Goal: Information Seeking & Learning: Learn about a topic

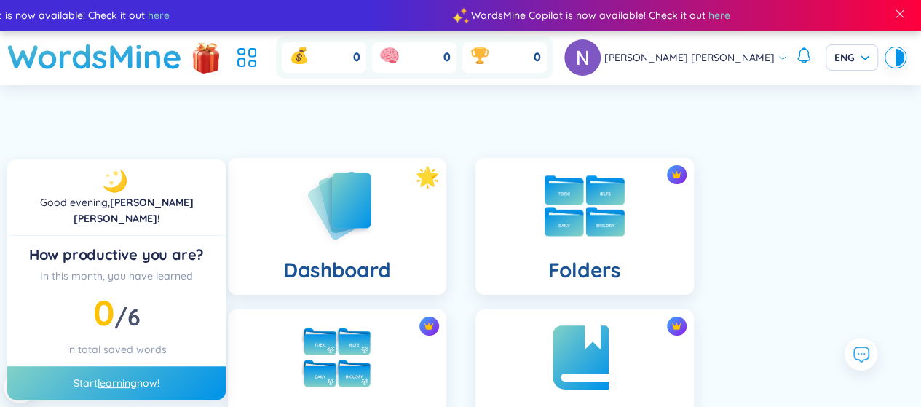
click at [495, 239] on div "Folders" at bounding box center [584, 226] width 218 height 137
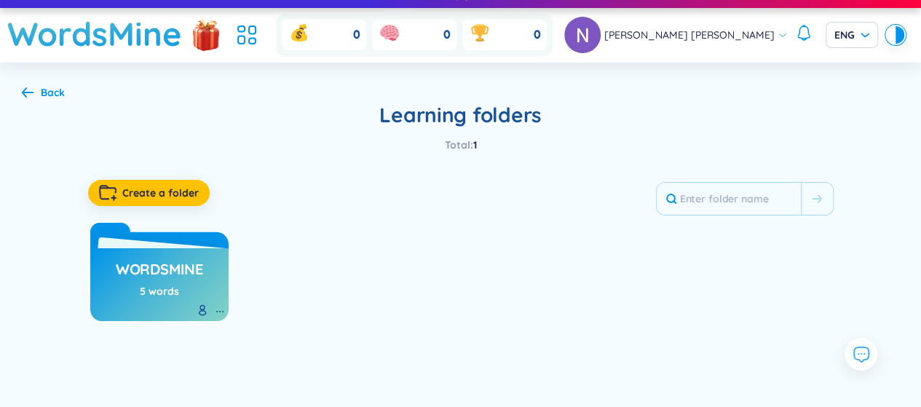
scroll to position [24, 0]
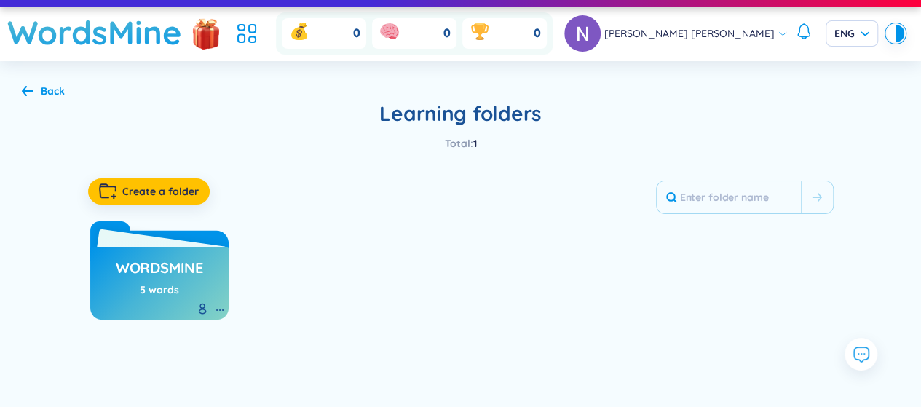
click at [169, 282] on div "5 words" at bounding box center [159, 290] width 39 height 16
click at [167, 299] on div "WordsMine 5 words" at bounding box center [159, 279] width 87 height 51
click at [153, 247] on div "WordsMine 5 words" at bounding box center [159, 283] width 138 height 73
click at [133, 234] on div "WordsMine 5 words" at bounding box center [159, 267] width 138 height 106
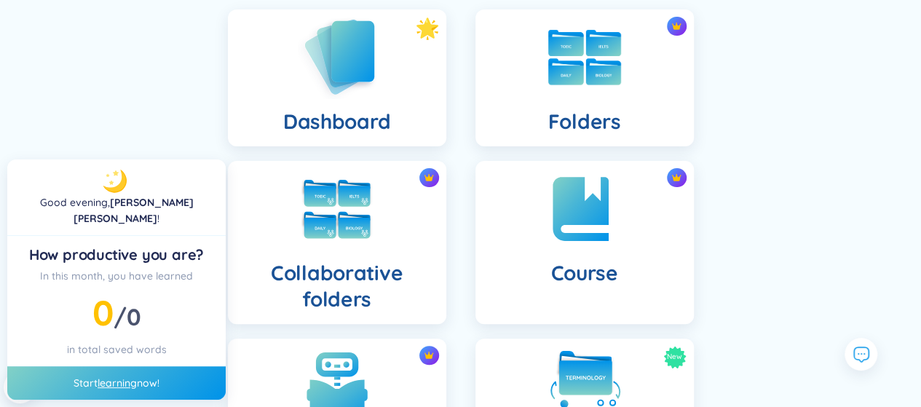
scroll to position [230, 0]
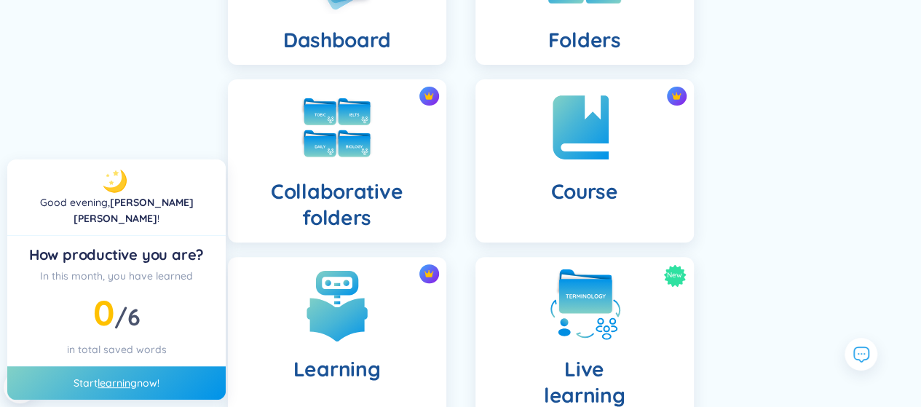
click at [144, 373] on div "Start learning now!" at bounding box center [116, 382] width 218 height 33
click at [133, 386] on link "learning" at bounding box center [117, 382] width 39 height 13
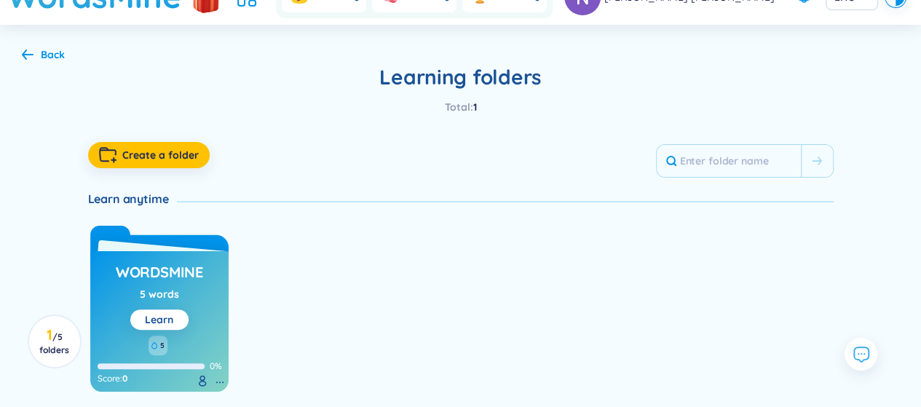
scroll to position [120, 0]
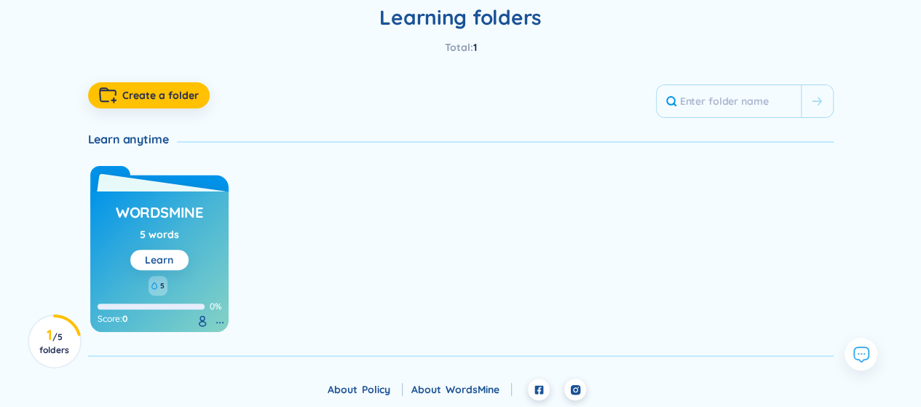
click at [172, 264] on link "Learn" at bounding box center [159, 259] width 28 height 13
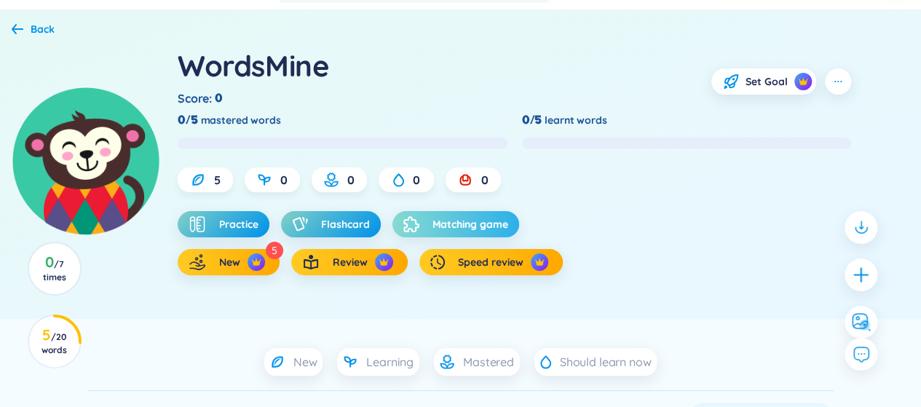
scroll to position [84, 0]
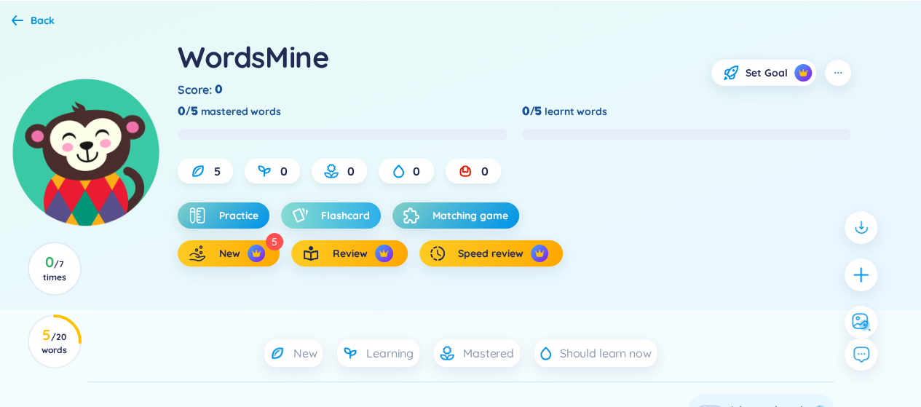
click at [335, 211] on span "Flashcard" at bounding box center [345, 215] width 49 height 15
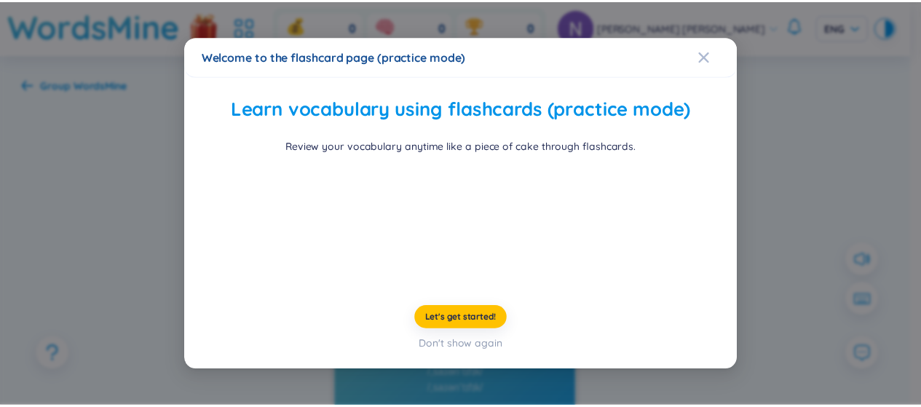
scroll to position [95, 0]
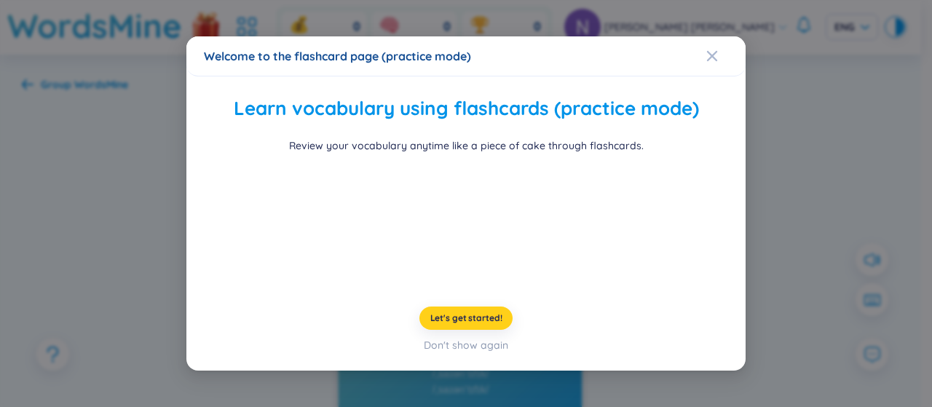
click at [469, 324] on span "Let's get started!" at bounding box center [466, 318] width 72 height 12
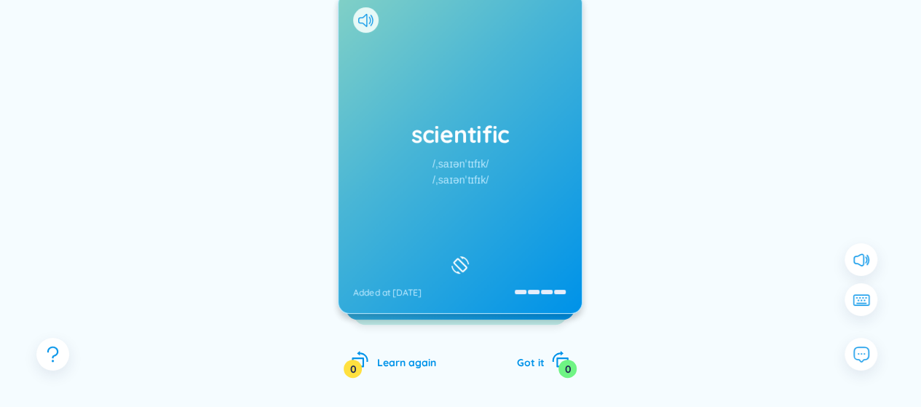
scroll to position [218, 0]
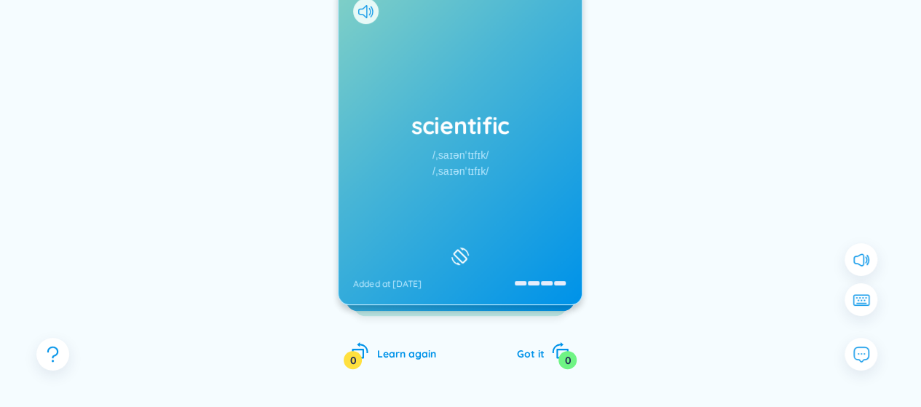
click at [497, 244] on div "scientific /ˌsaɪənˈtɪfɪk/ /ˌsaɪənˈtɪfɪk/ Added at [DATE]" at bounding box center [459, 144] width 243 height 320
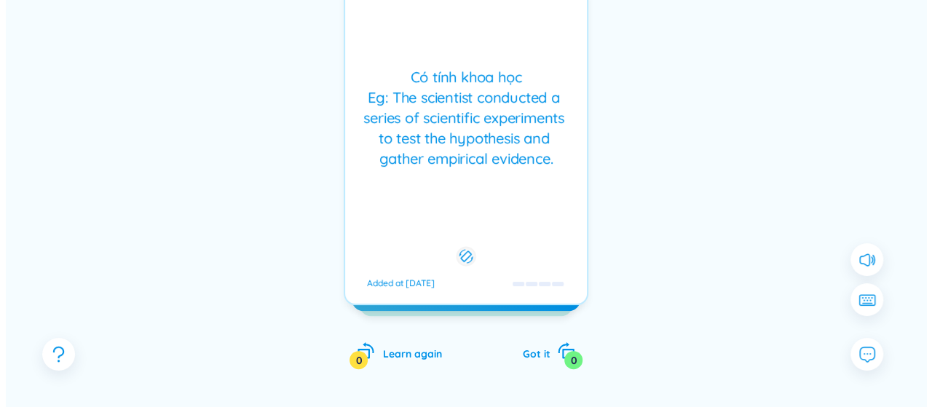
scroll to position [0, 0]
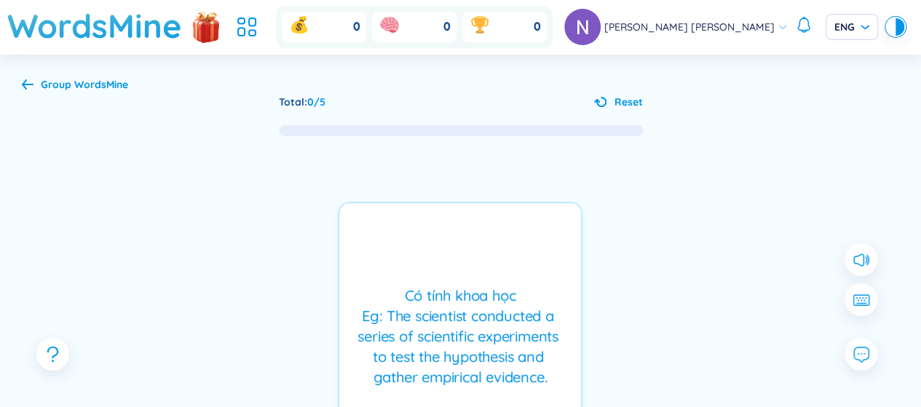
click at [878, 304] on div at bounding box center [860, 290] width 47 height 95
click at [869, 304] on icon at bounding box center [860, 299] width 19 height 13
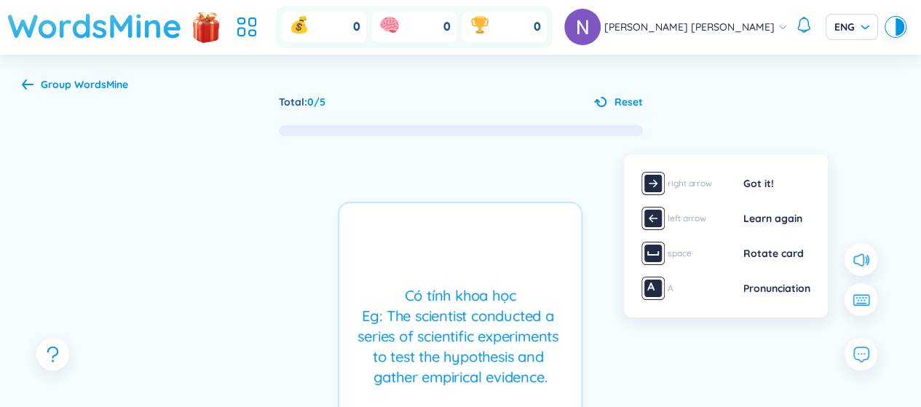
click at [90, 16] on h1 "WordsMine" at bounding box center [94, 26] width 175 height 52
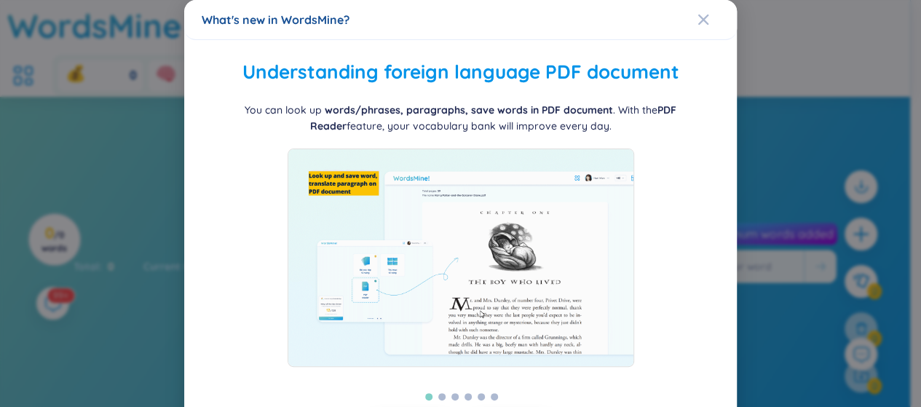
click at [766, 186] on div "What's new in WordsMine? Folder management WordsMine lets you manage and person…" at bounding box center [460, 203] width 921 height 407
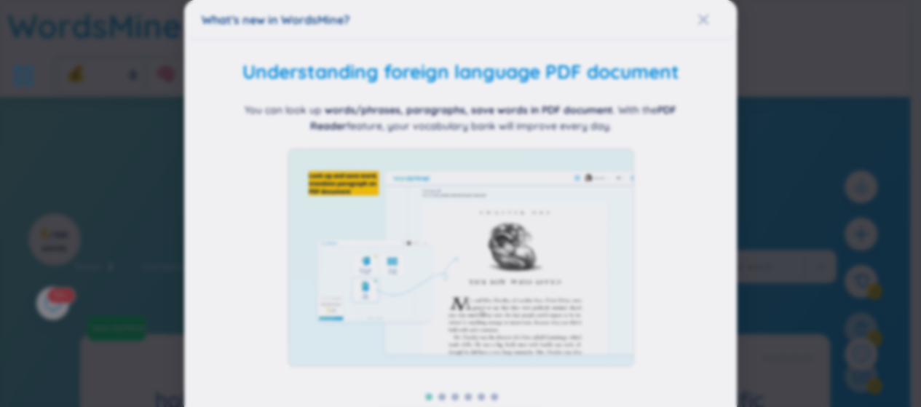
click at [694, 20] on div "What's new in WordsMine?" at bounding box center [461, 20] width 518 height 16
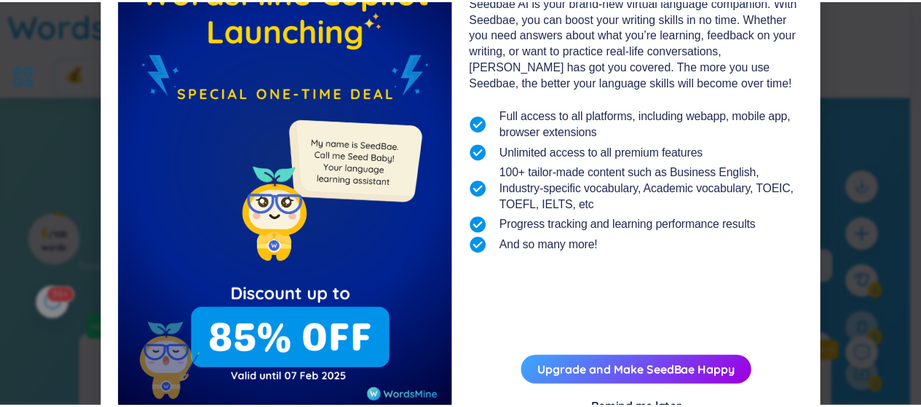
scroll to position [177, 0]
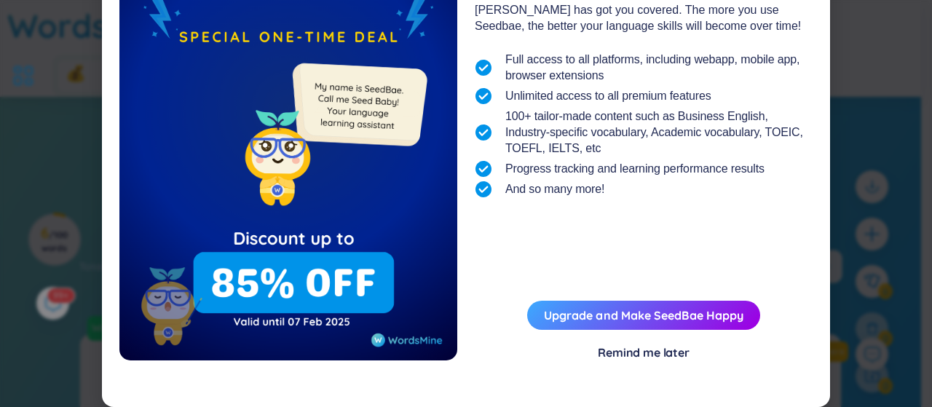
click at [641, 350] on div "Remind me later" at bounding box center [644, 352] width 92 height 16
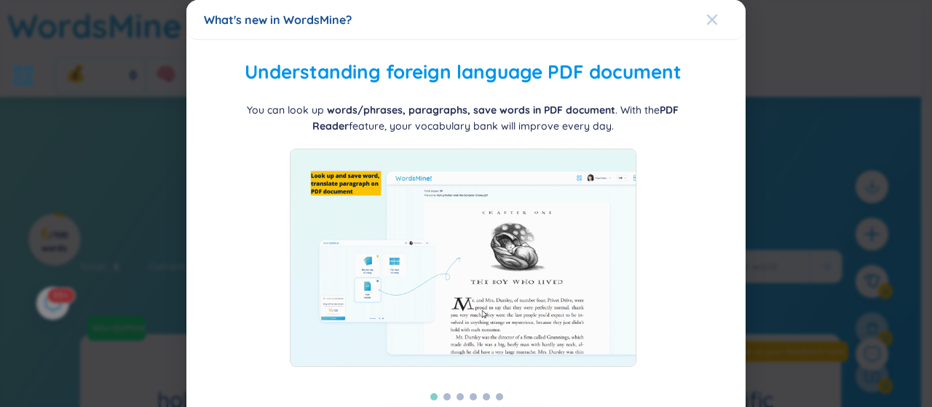
click at [706, 20] on icon "Close" at bounding box center [712, 20] width 12 height 12
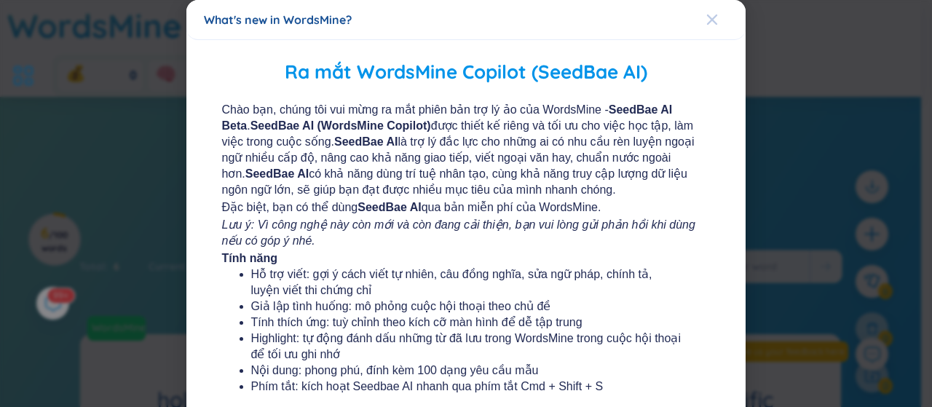
click at [706, 17] on icon "Close" at bounding box center [712, 20] width 12 height 12
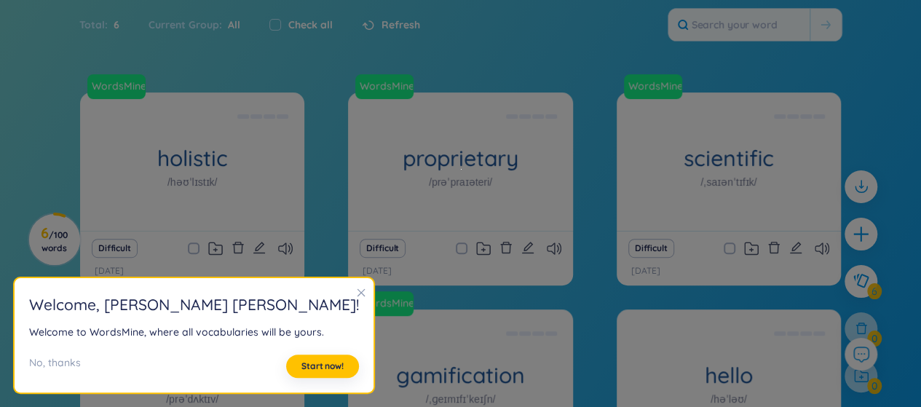
scroll to position [242, 0]
click at [356, 292] on icon "close" at bounding box center [361, 293] width 10 height 10
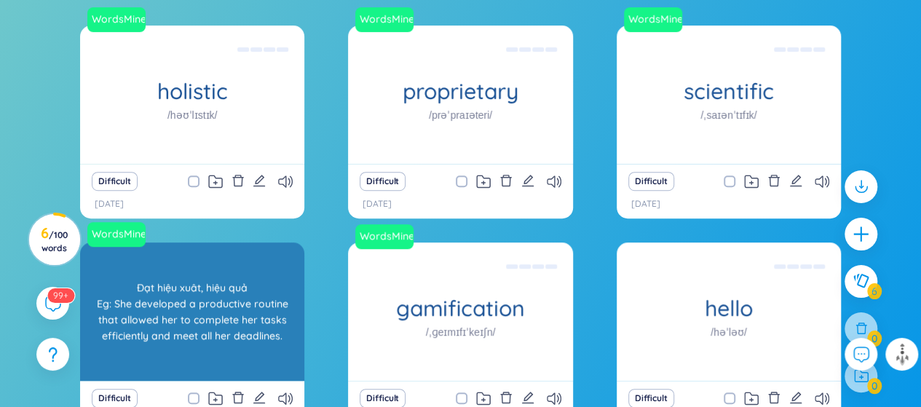
scroll to position [315, 0]
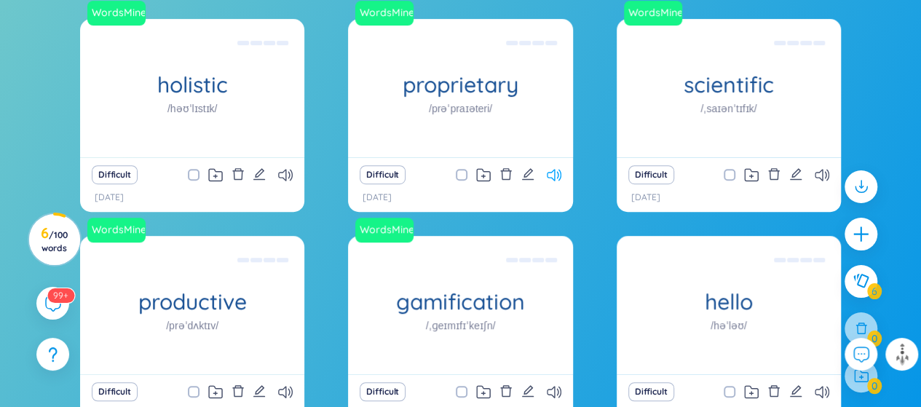
click at [548, 169] on icon at bounding box center [554, 175] width 15 height 12
click at [549, 169] on icon at bounding box center [554, 175] width 15 height 12
click at [485, 174] on icon at bounding box center [483, 176] width 4 height 4
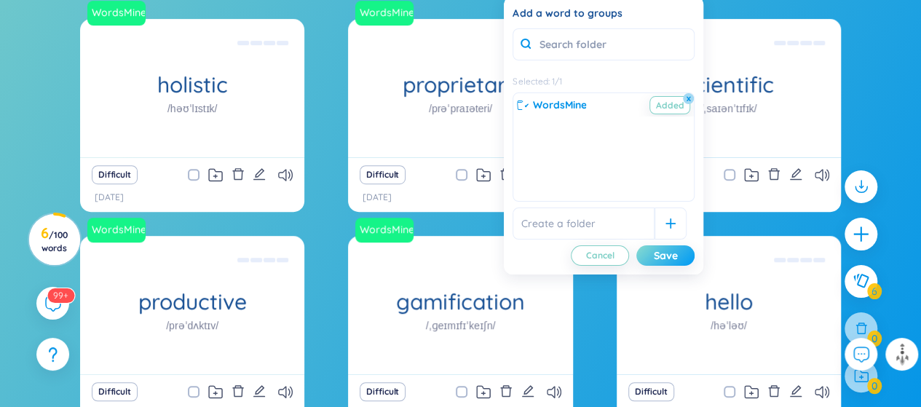
click at [659, 257] on div "Save" at bounding box center [666, 255] width 24 height 16
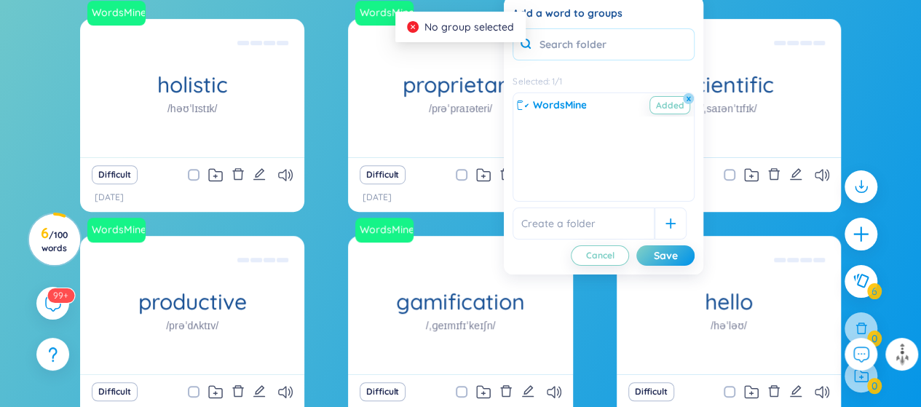
click at [585, 49] on input "text" at bounding box center [603, 44] width 182 height 32
click at [570, 107] on span "WordsMine" at bounding box center [559, 105] width 54 height 16
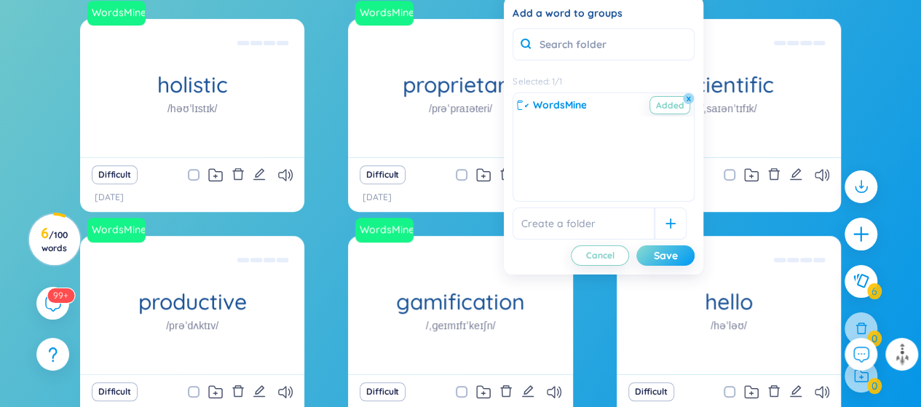
click at [667, 247] on div "Save" at bounding box center [666, 255] width 24 height 16
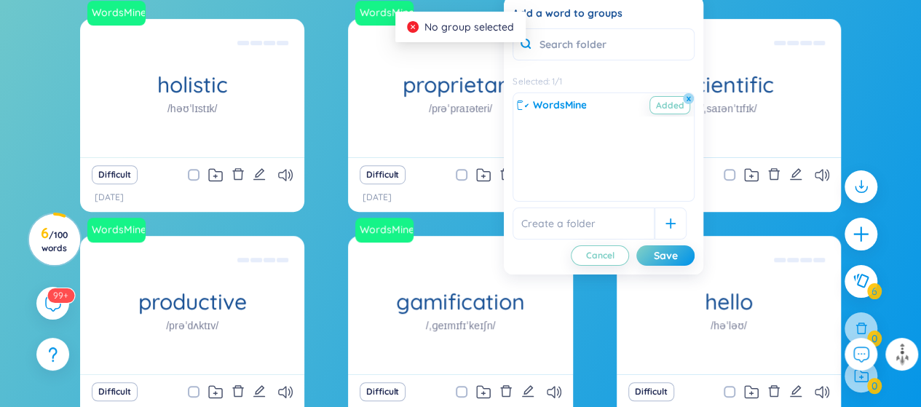
click at [617, 223] on input "text" at bounding box center [583, 223] width 142 height 32
type input "[PERSON_NAME]"
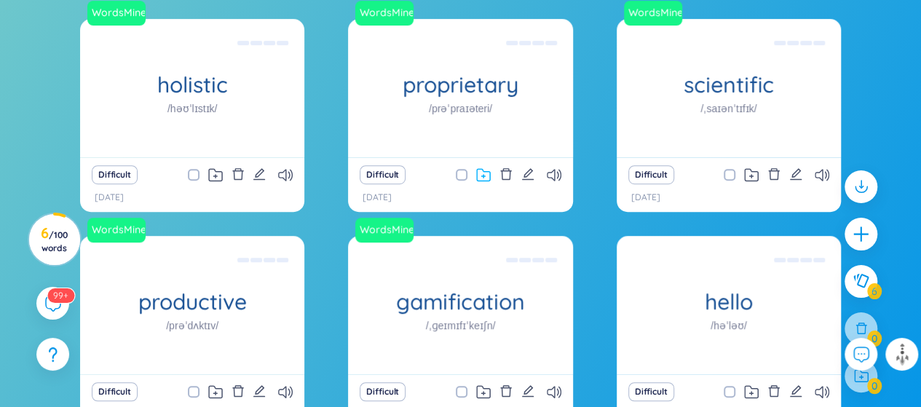
click at [489, 168] on icon at bounding box center [483, 175] width 15 height 14
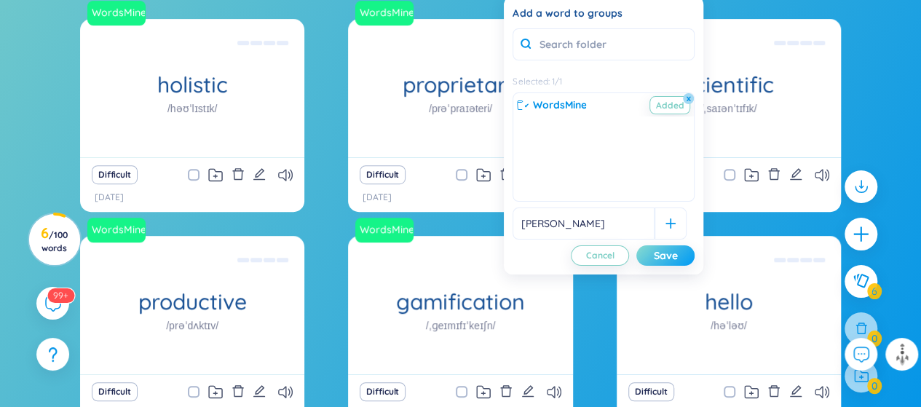
click at [654, 255] on div "Save" at bounding box center [666, 255] width 24 height 16
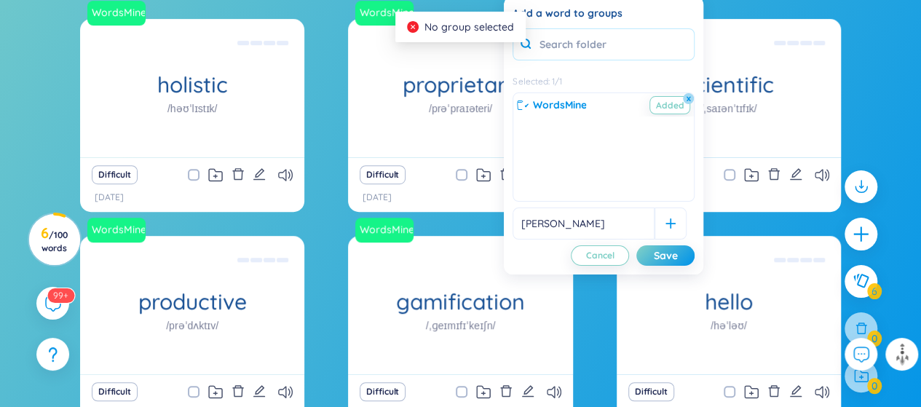
click at [564, 59] on input "text" at bounding box center [603, 44] width 182 height 32
